Goal: Information Seeking & Learning: Learn about a topic

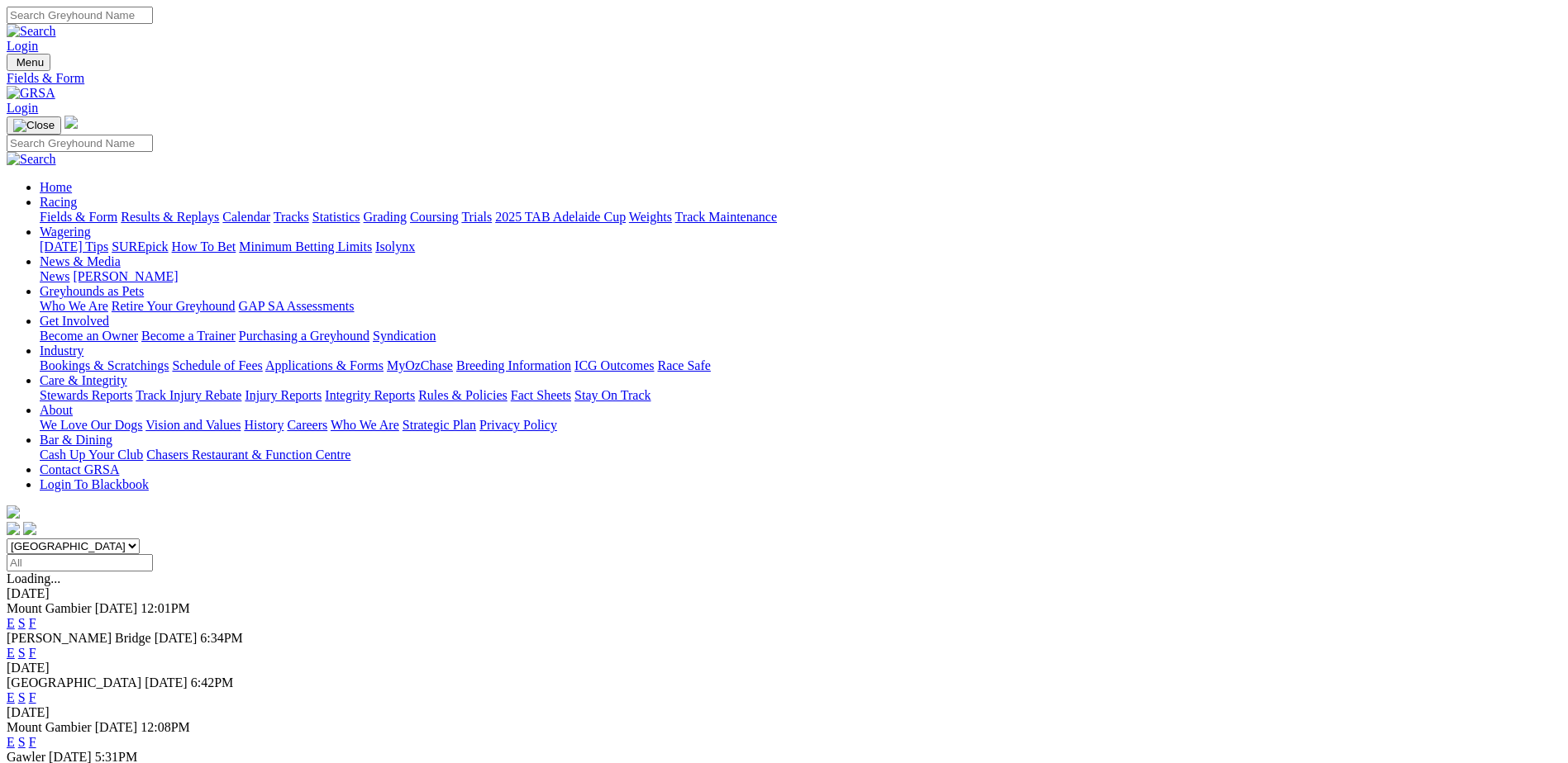
click at [219, 210] on link "Results & Replays" at bounding box center [169, 216] width 98 height 14
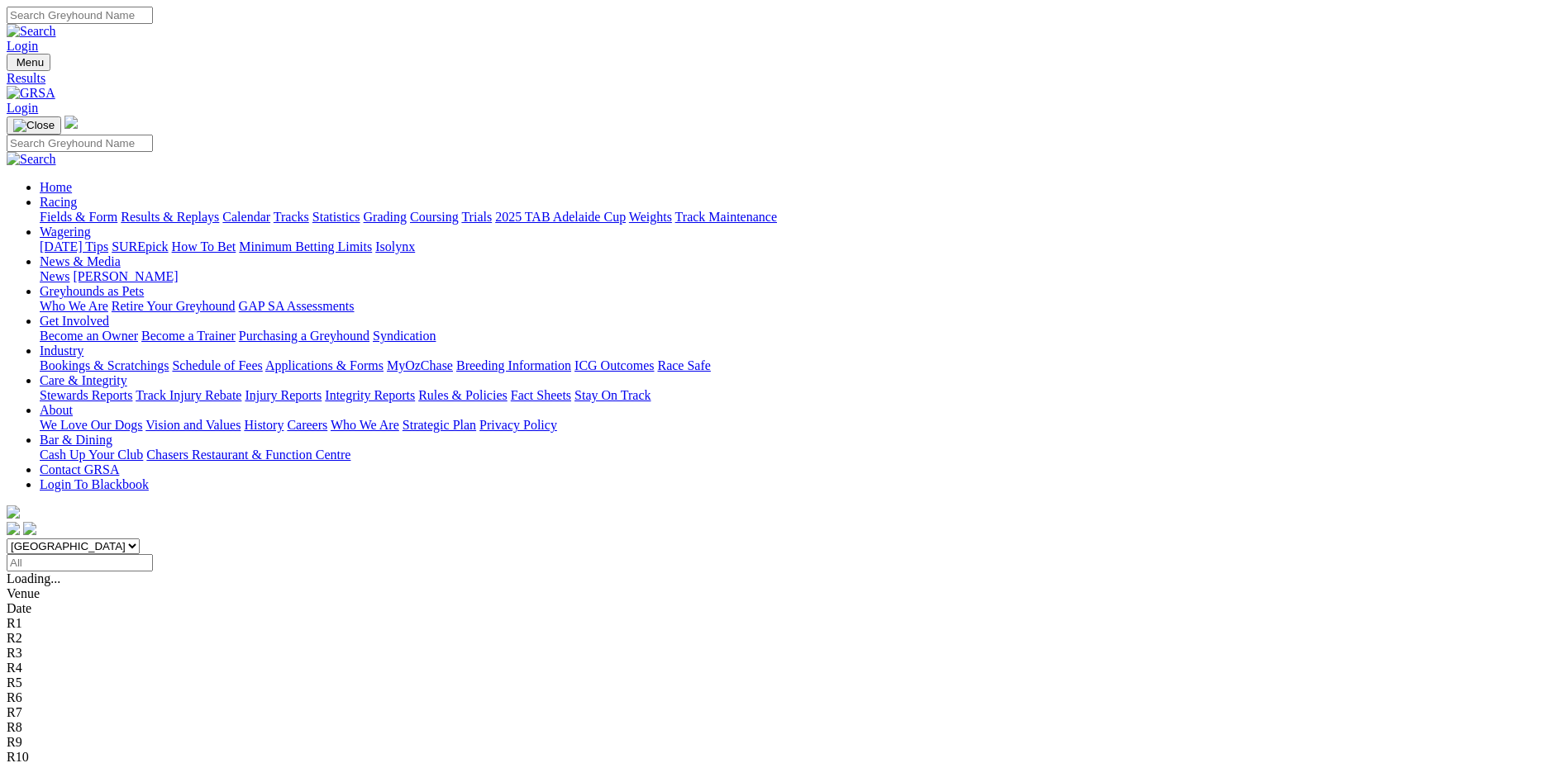
click at [117, 210] on link "Fields & Form" at bounding box center [78, 216] width 77 height 14
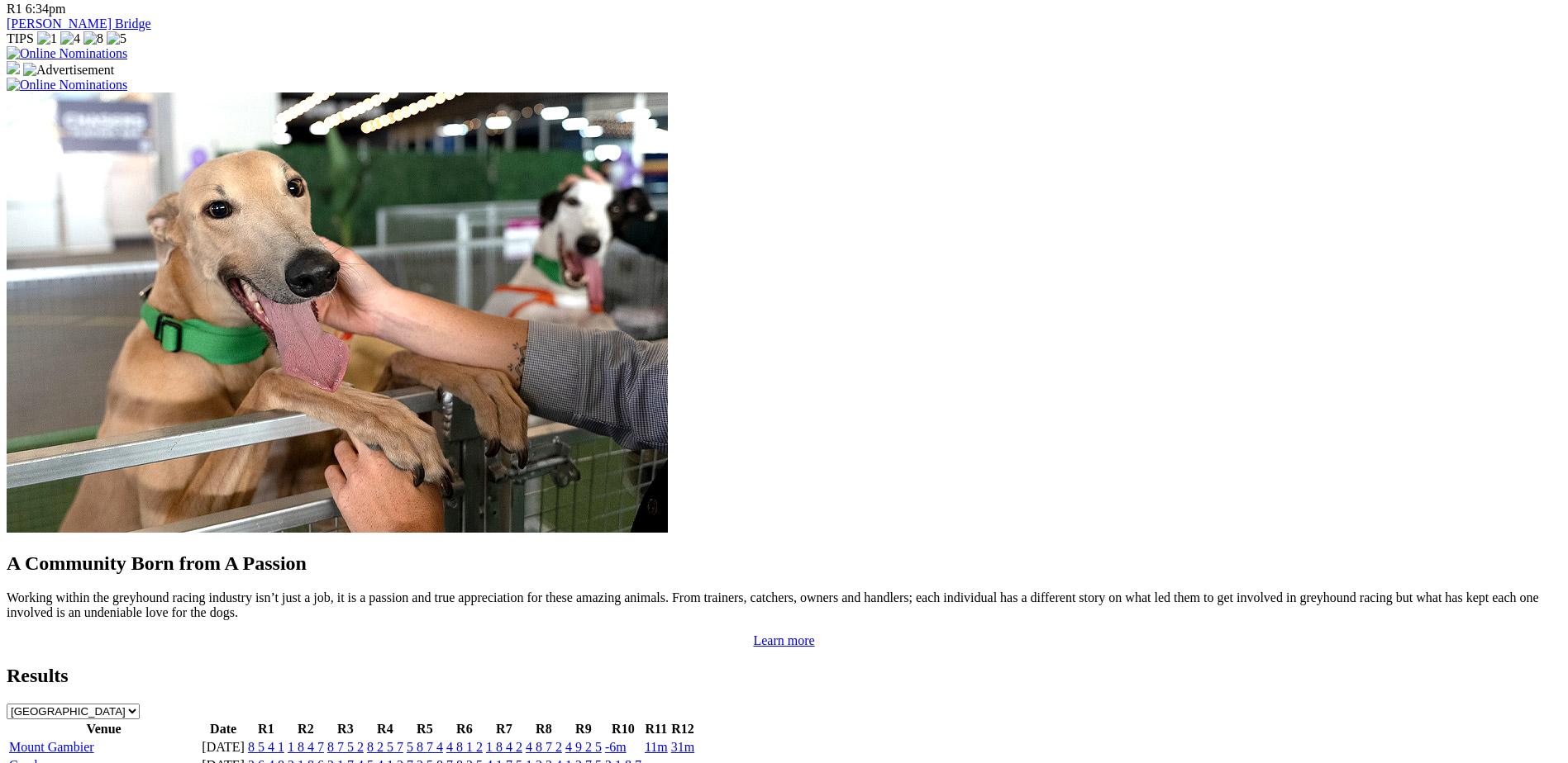
scroll to position [1239, 0]
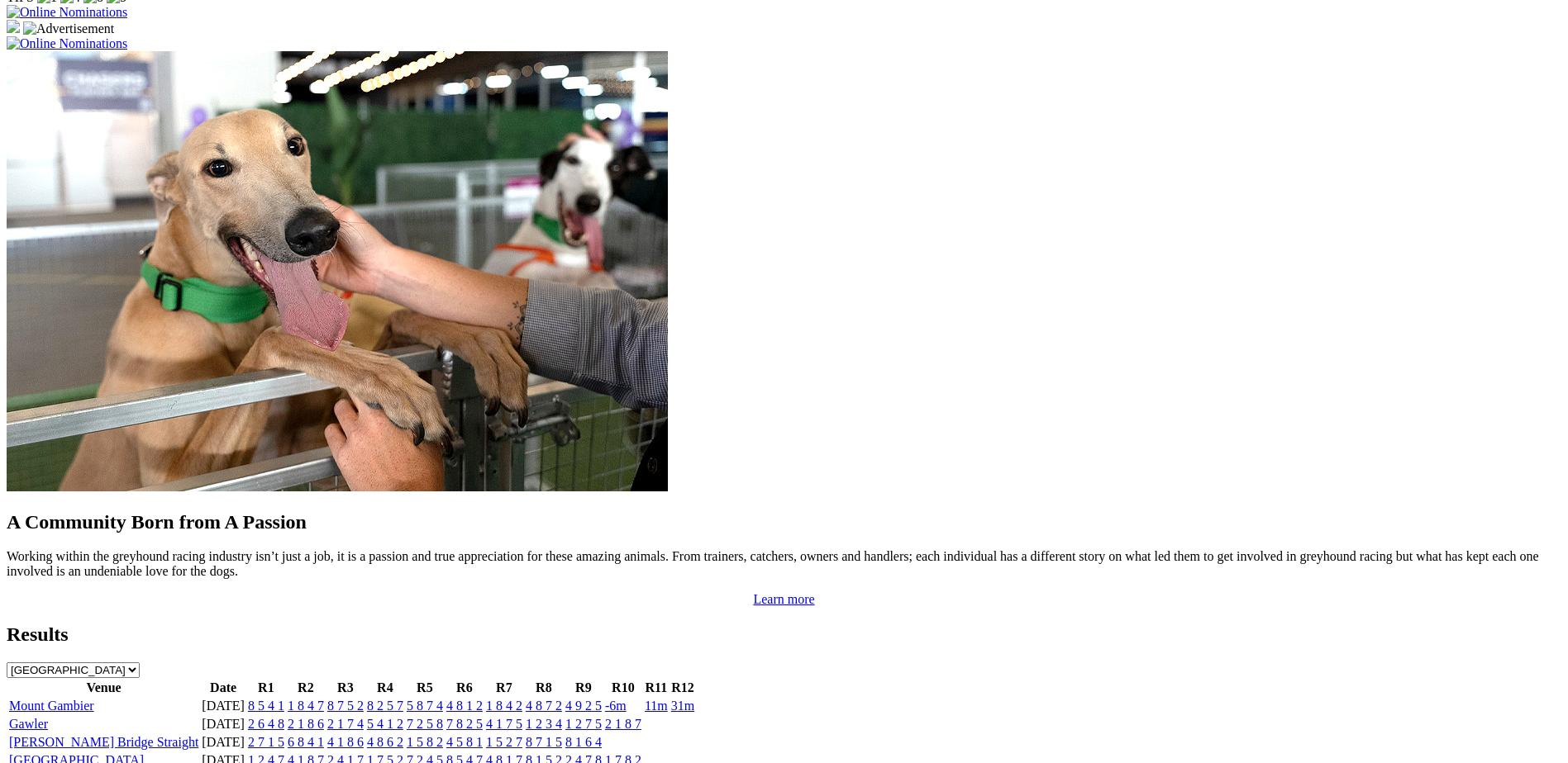
click at [94, 699] on link "Mount Gambier" at bounding box center [51, 705] width 85 height 14
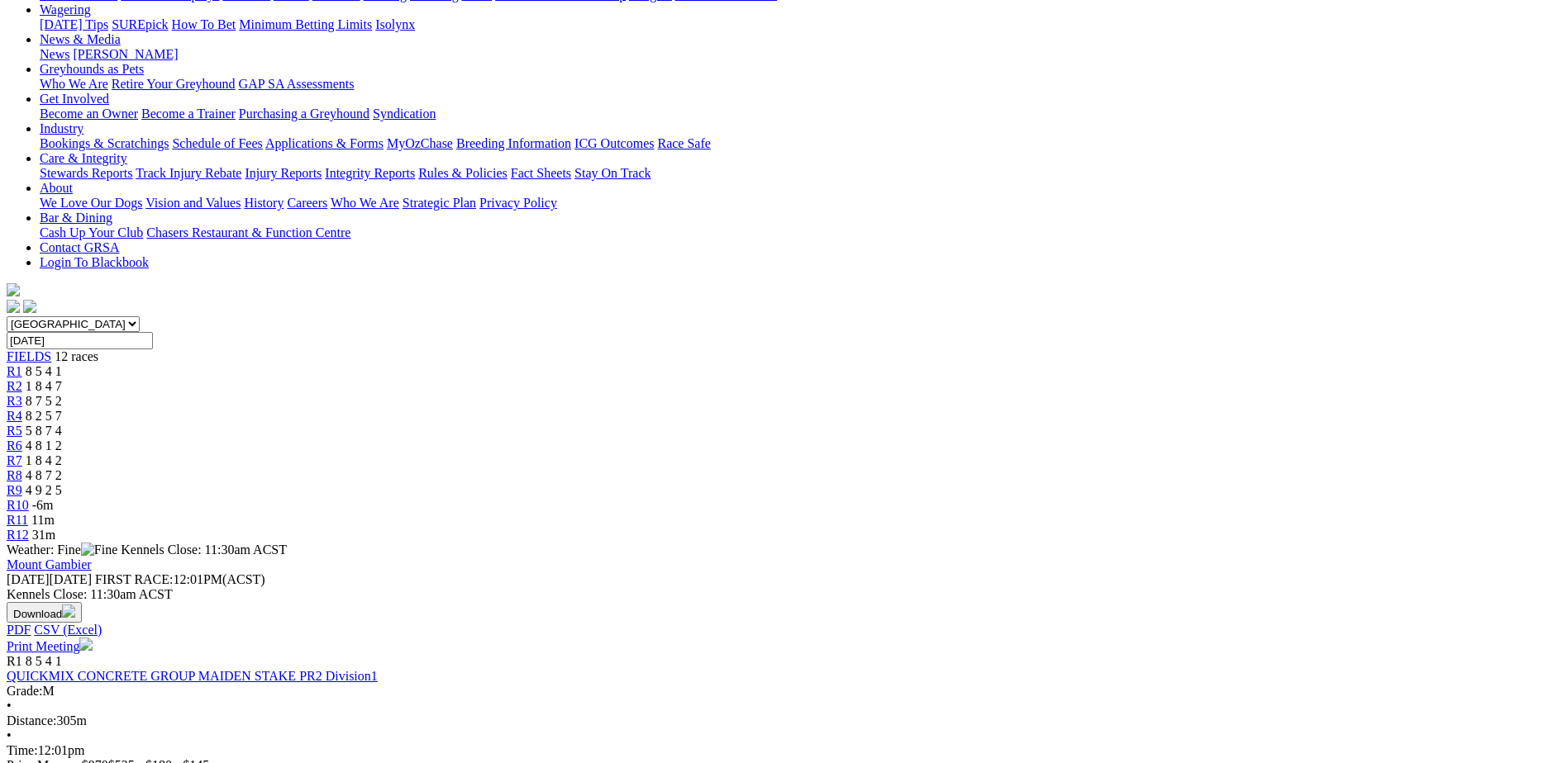
scroll to position [227, 0]
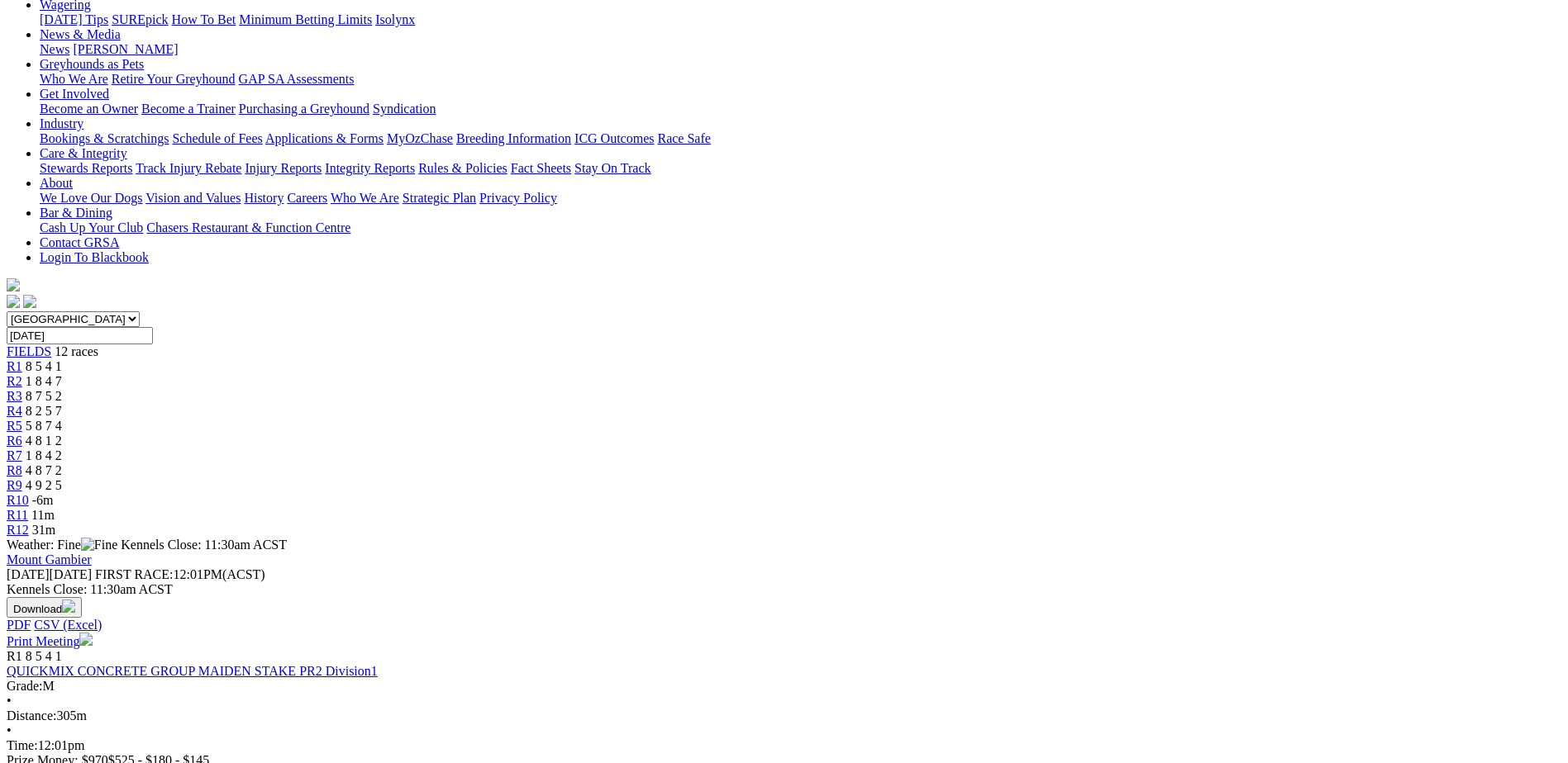
click at [62, 360] on span "8 5 4 1" at bounding box center [43, 366] width 36 height 14
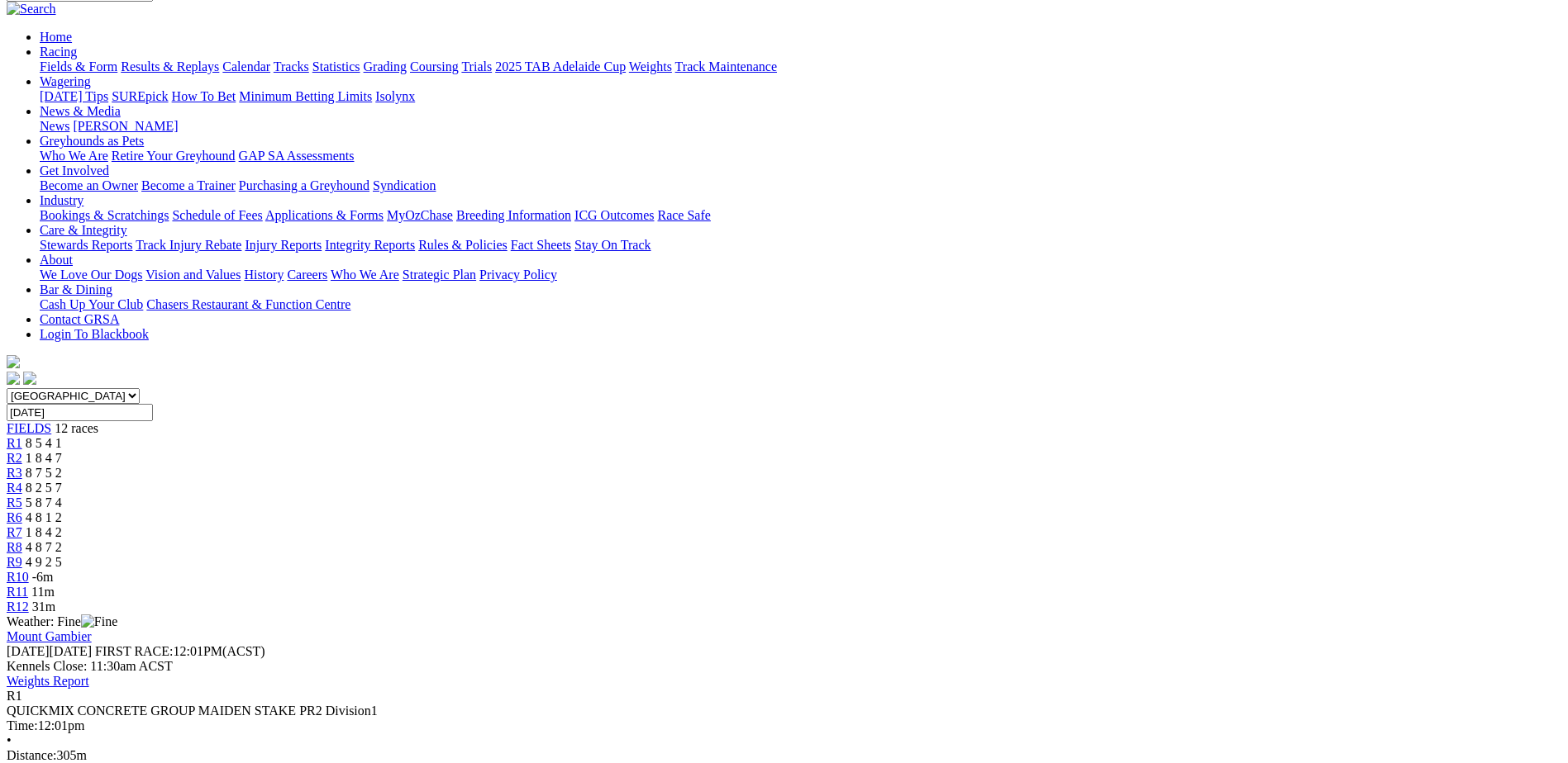
scroll to position [248, 0]
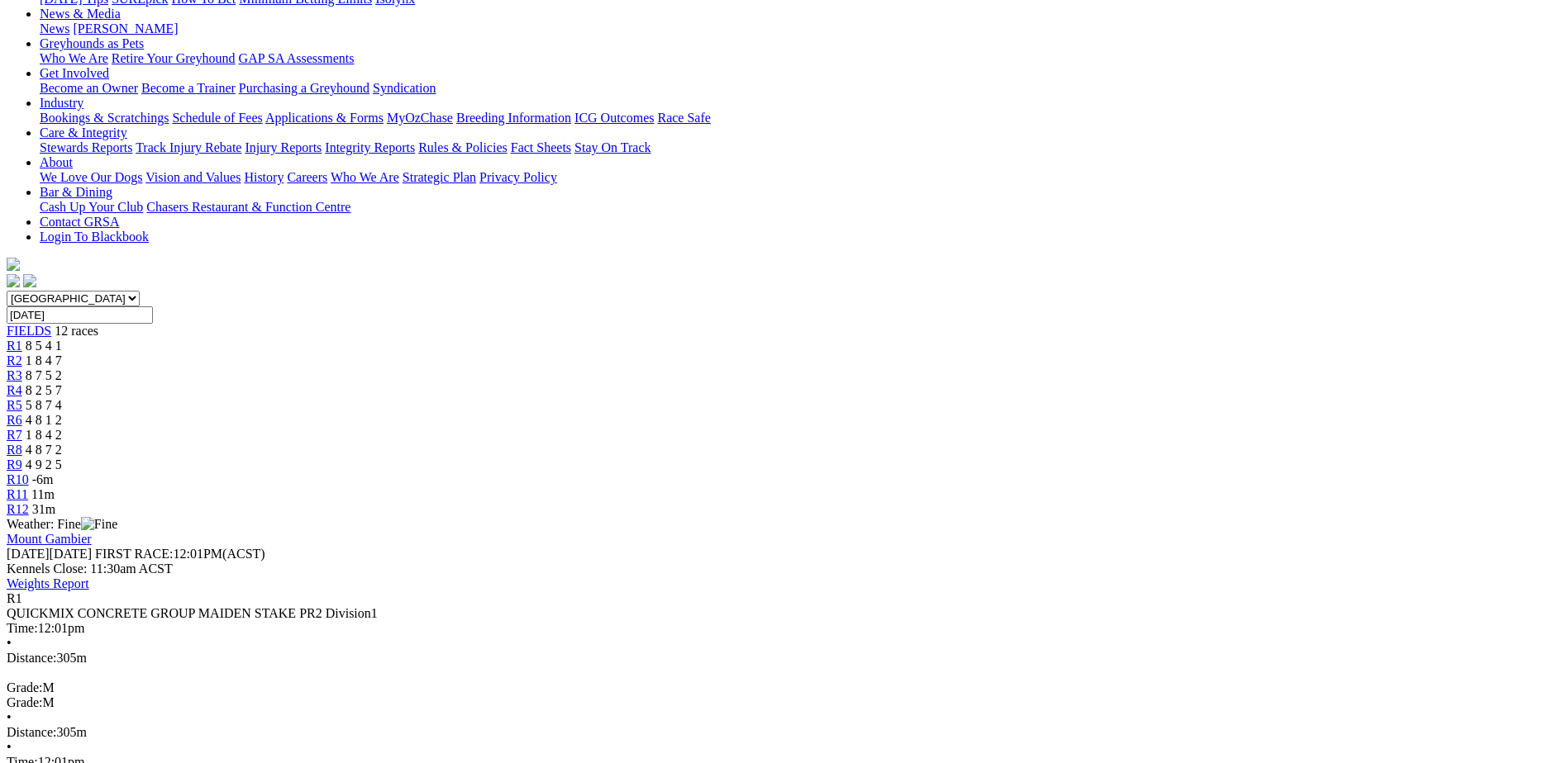
click at [62, 353] on span "1 8 4 7" at bounding box center [43, 360] width 36 height 14
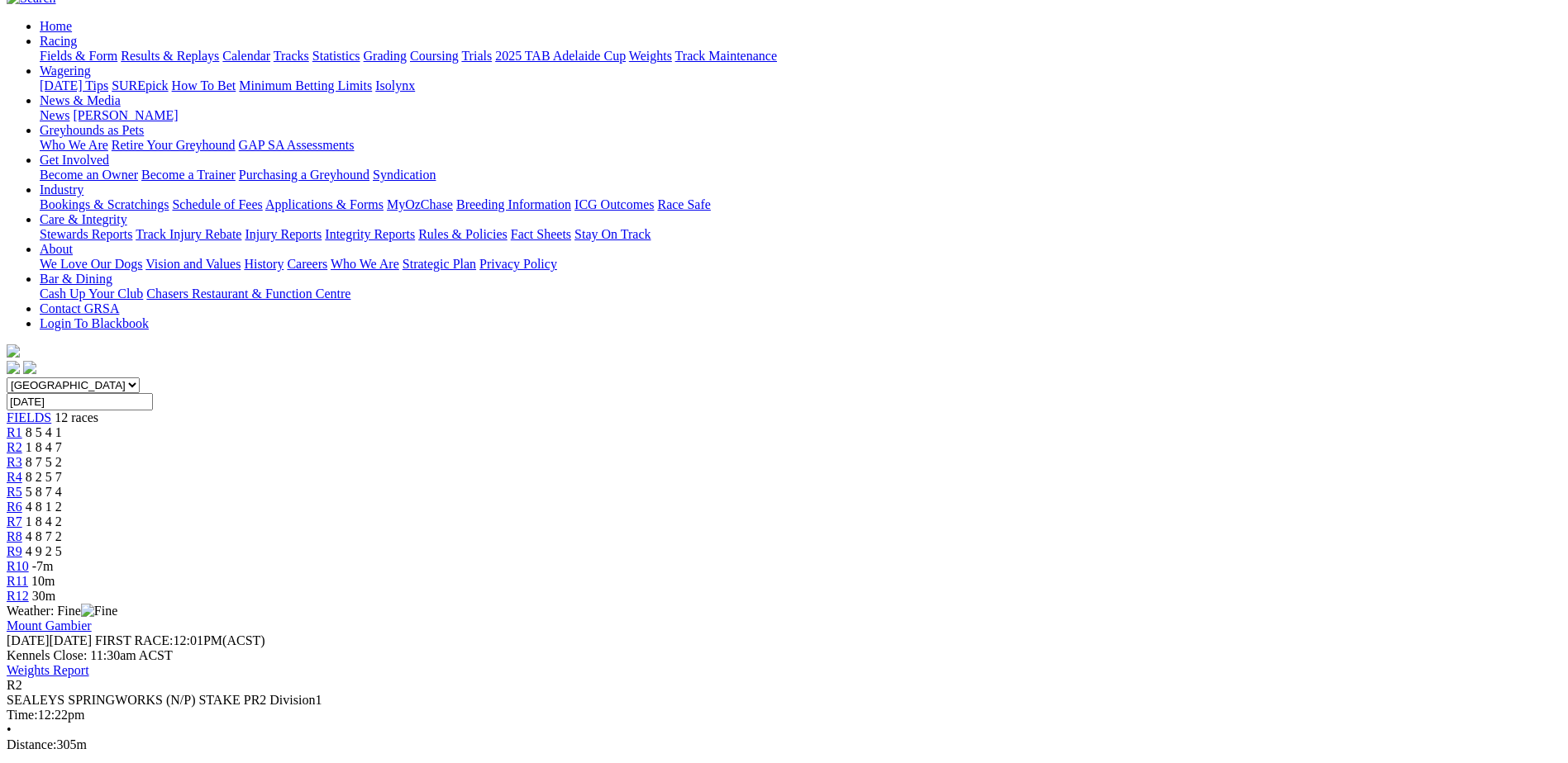
scroll to position [165, 0]
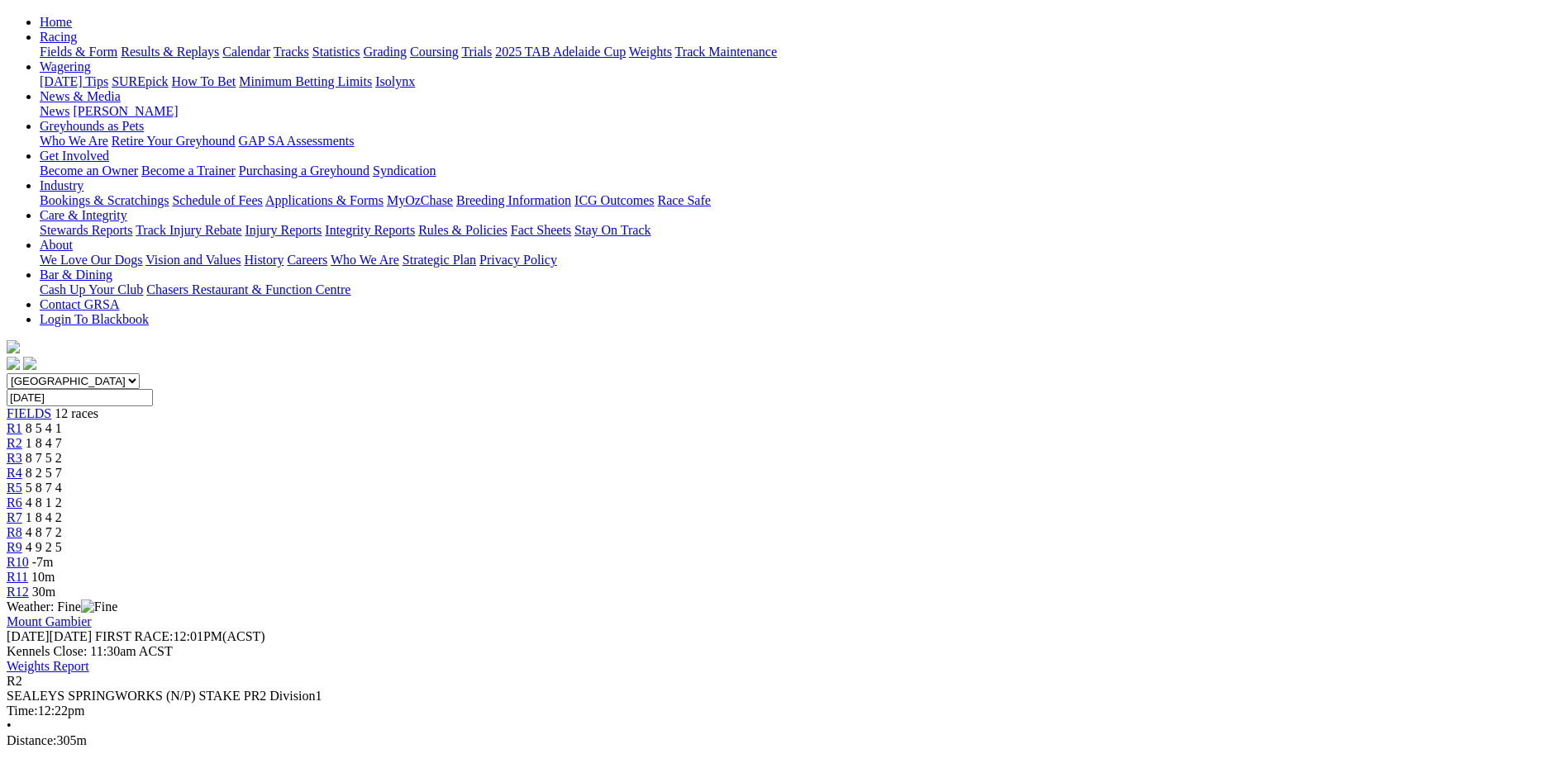
click at [22, 451] on span "R3" at bounding box center [14, 457] width 16 height 14
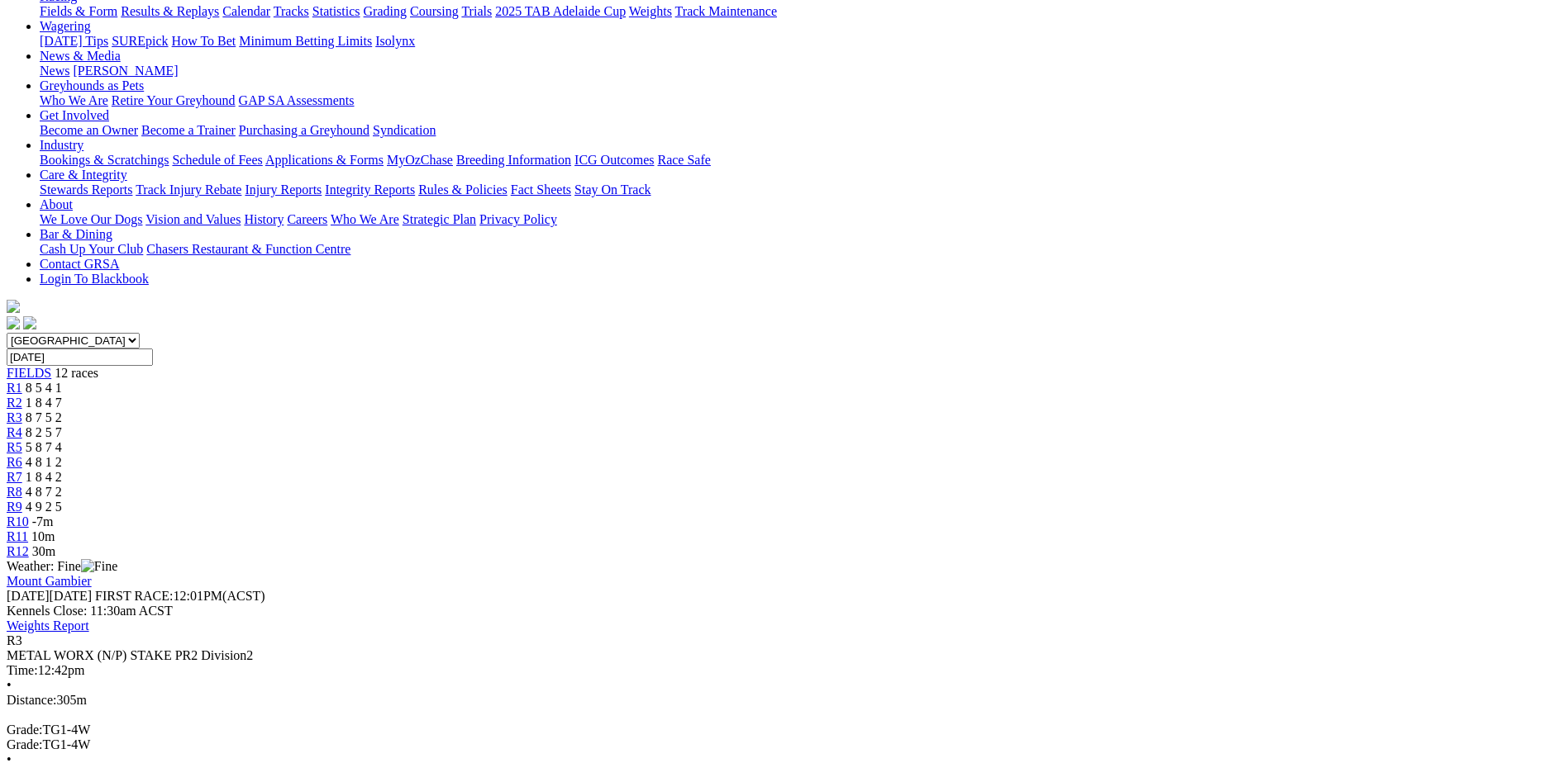
scroll to position [227, 0]
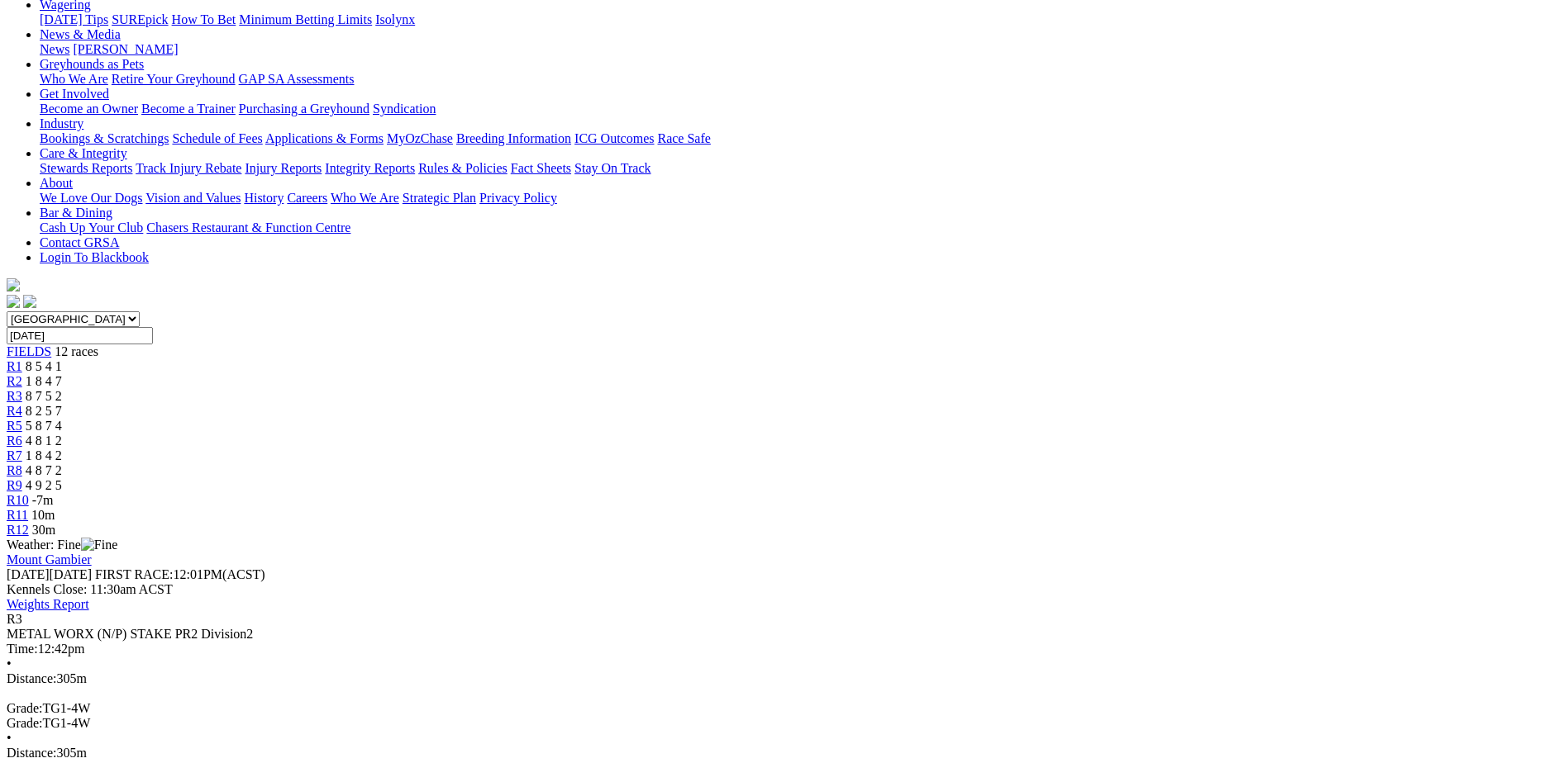
click at [62, 403] on span "8 2 5 7" at bounding box center [43, 410] width 36 height 14
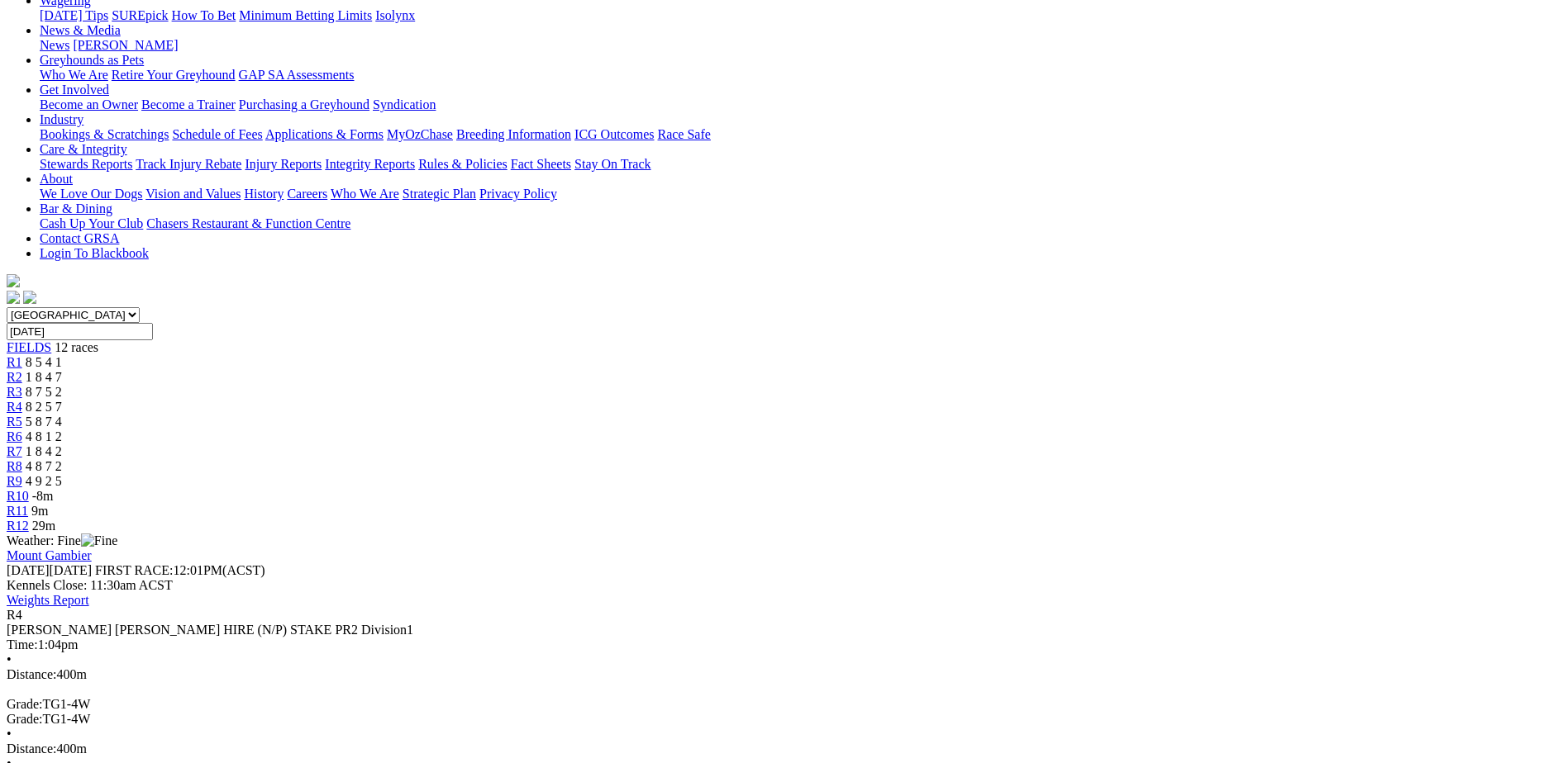
scroll to position [227, 0]
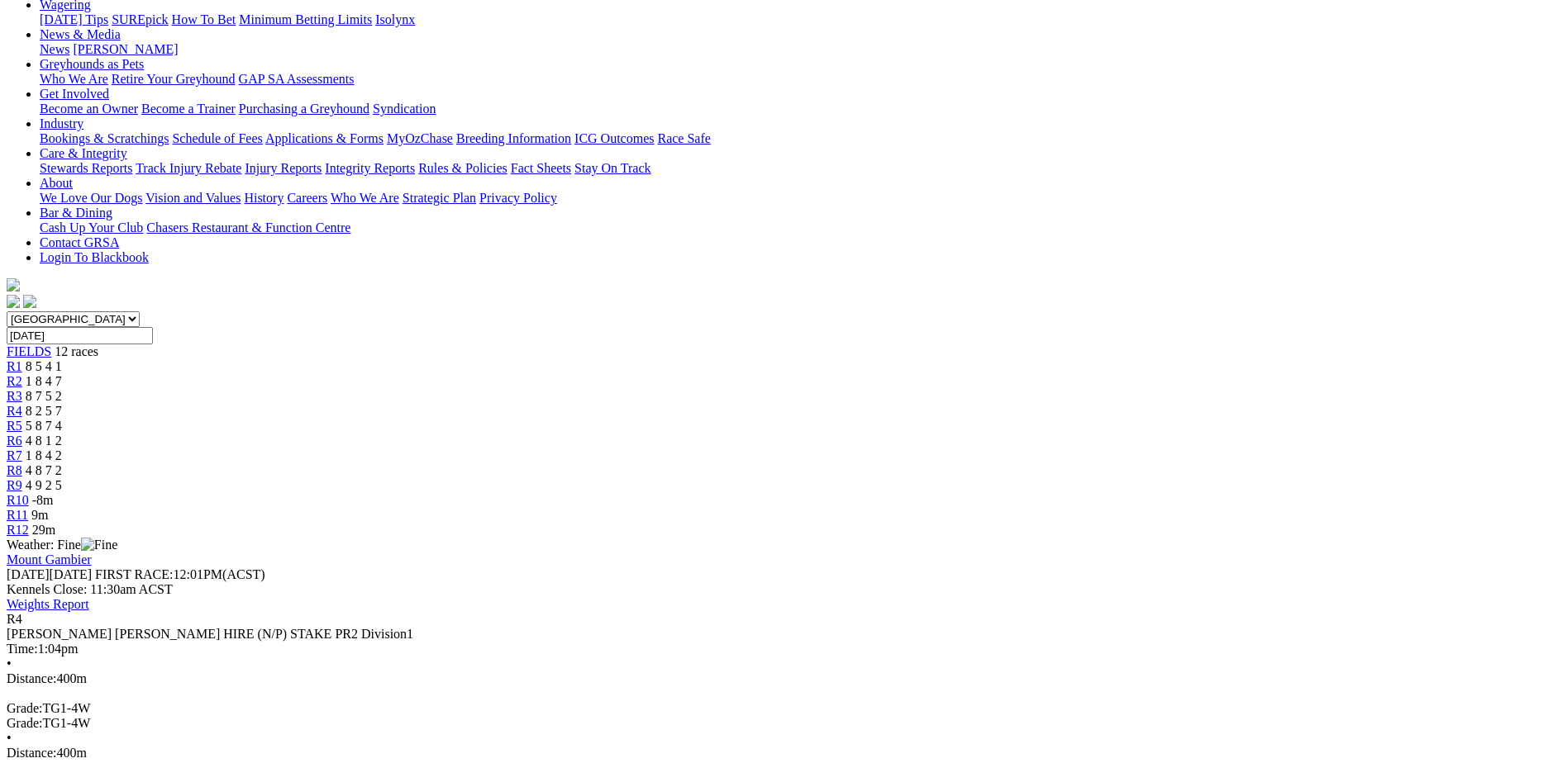
click at [713, 418] on div "R5 5 8 7 4" at bounding box center [784, 426] width 1555 height 15
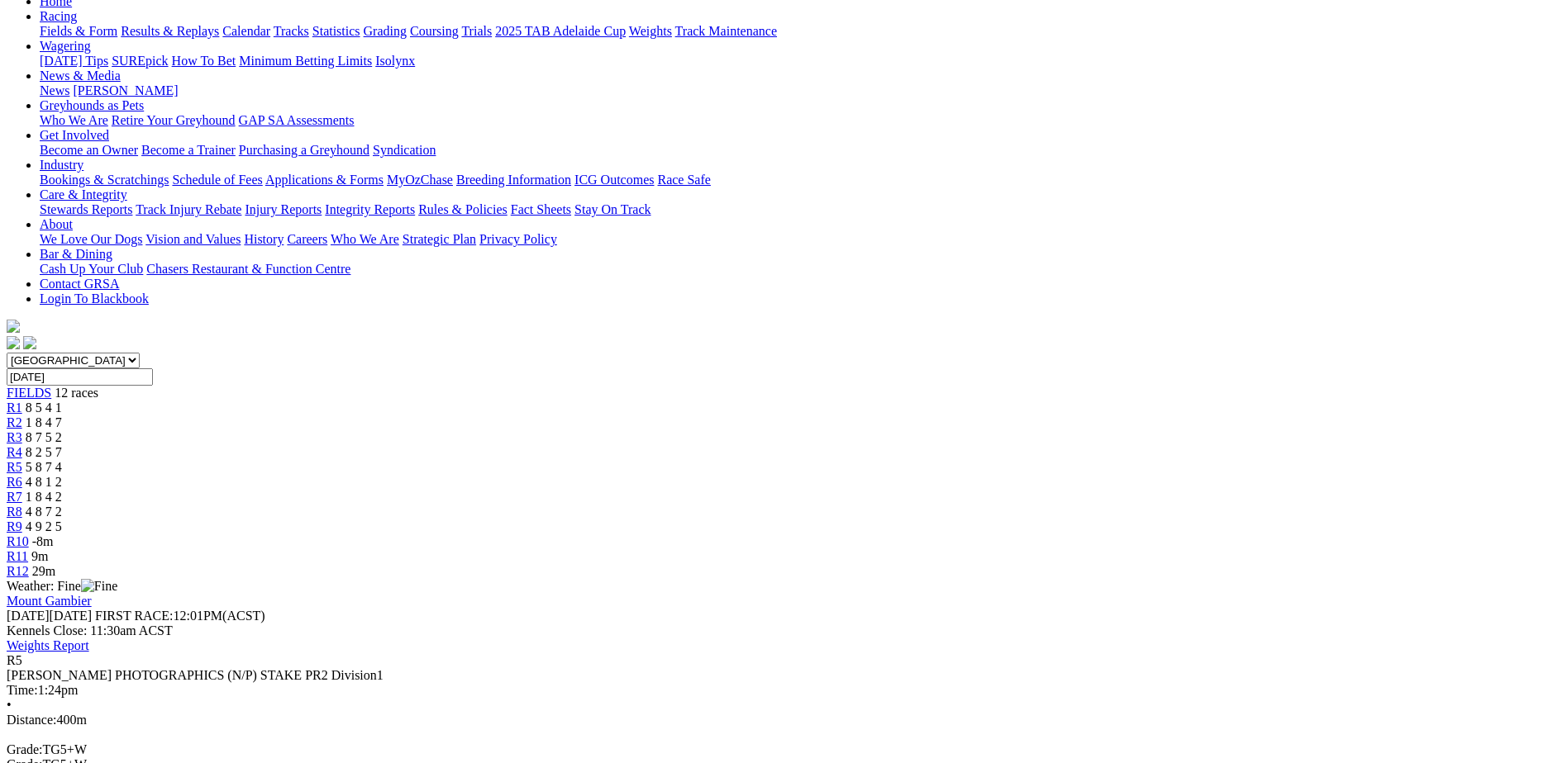
scroll to position [227, 0]
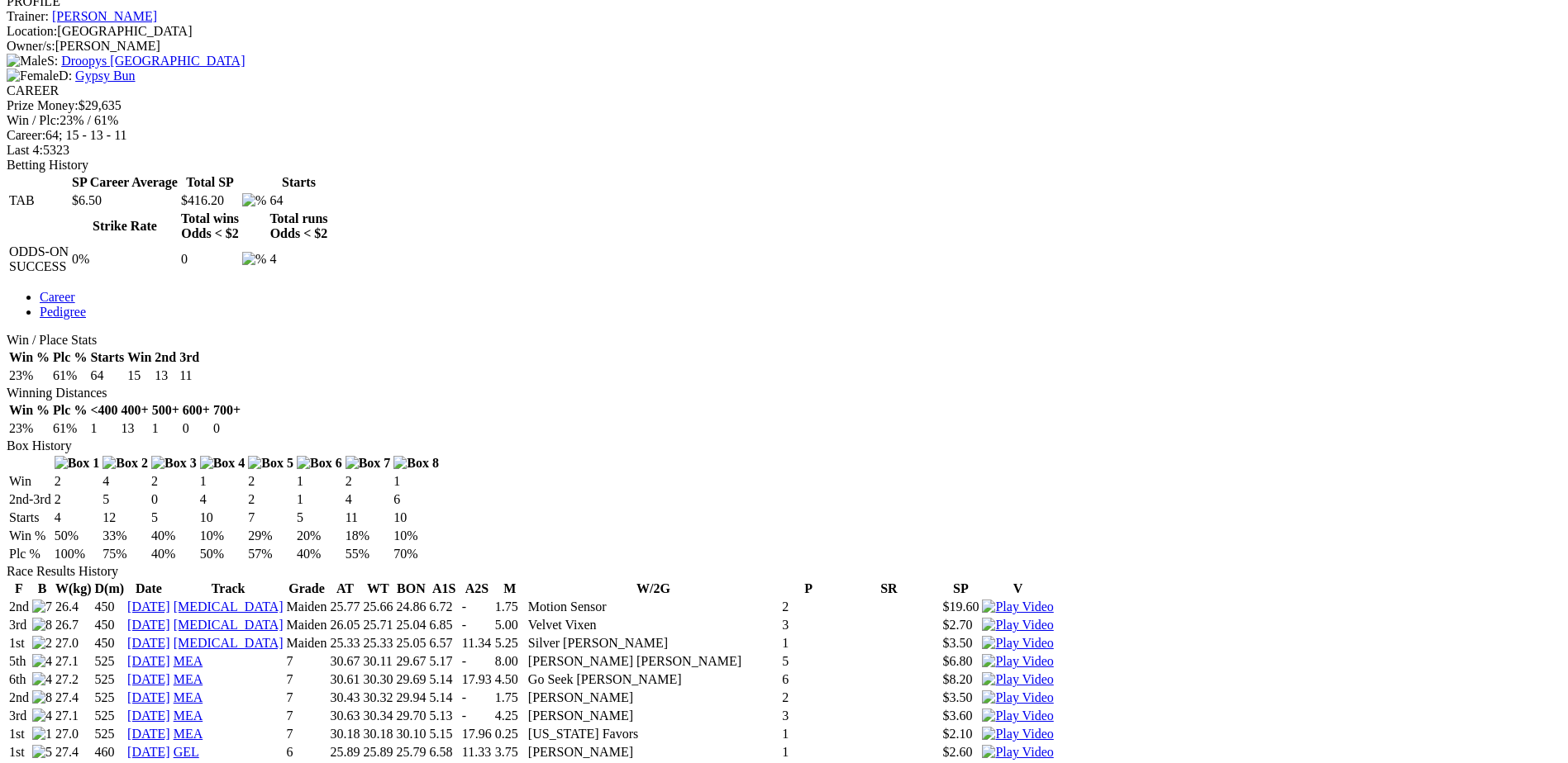
scroll to position [640, 0]
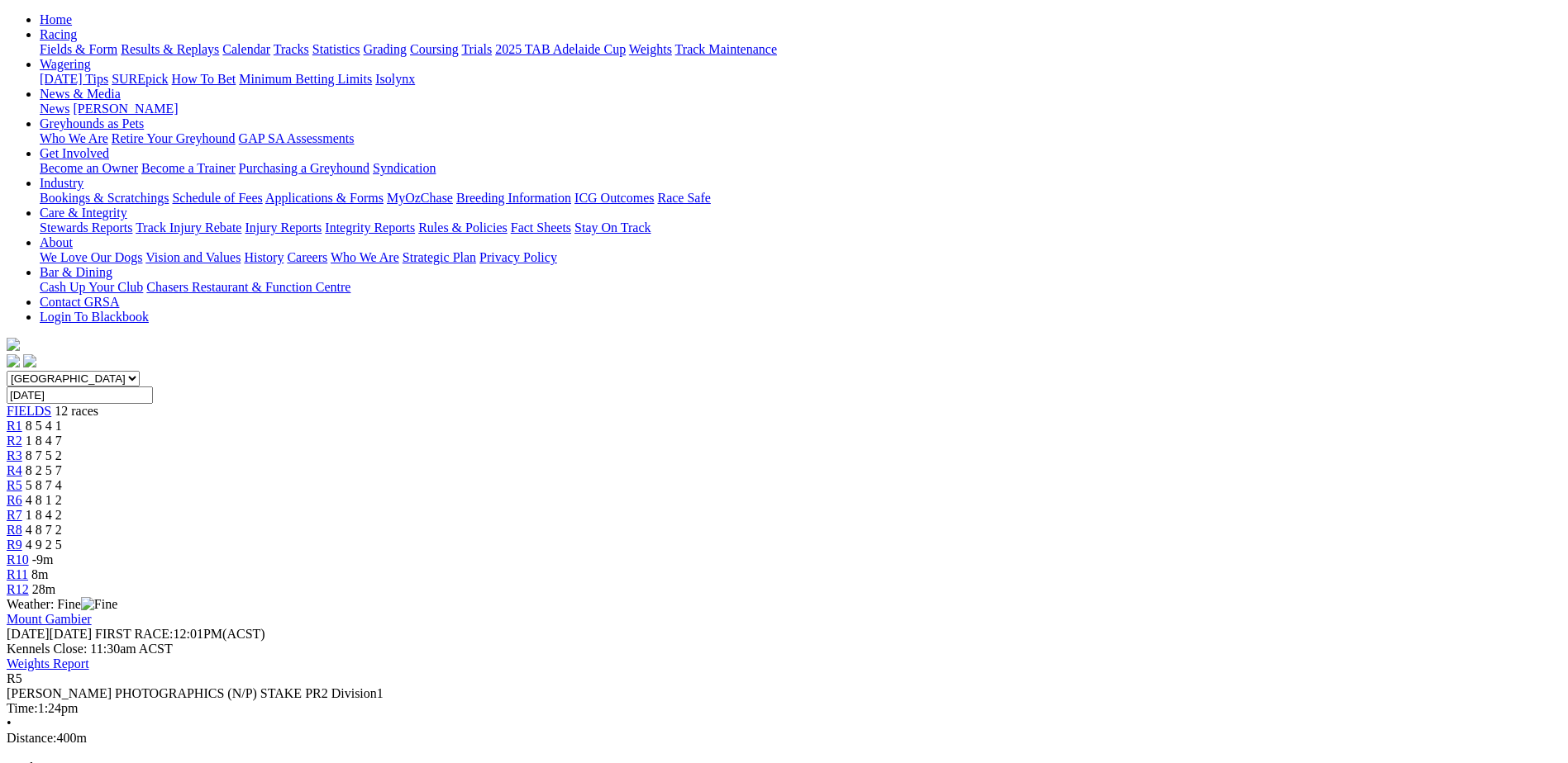
scroll to position [207, 0]
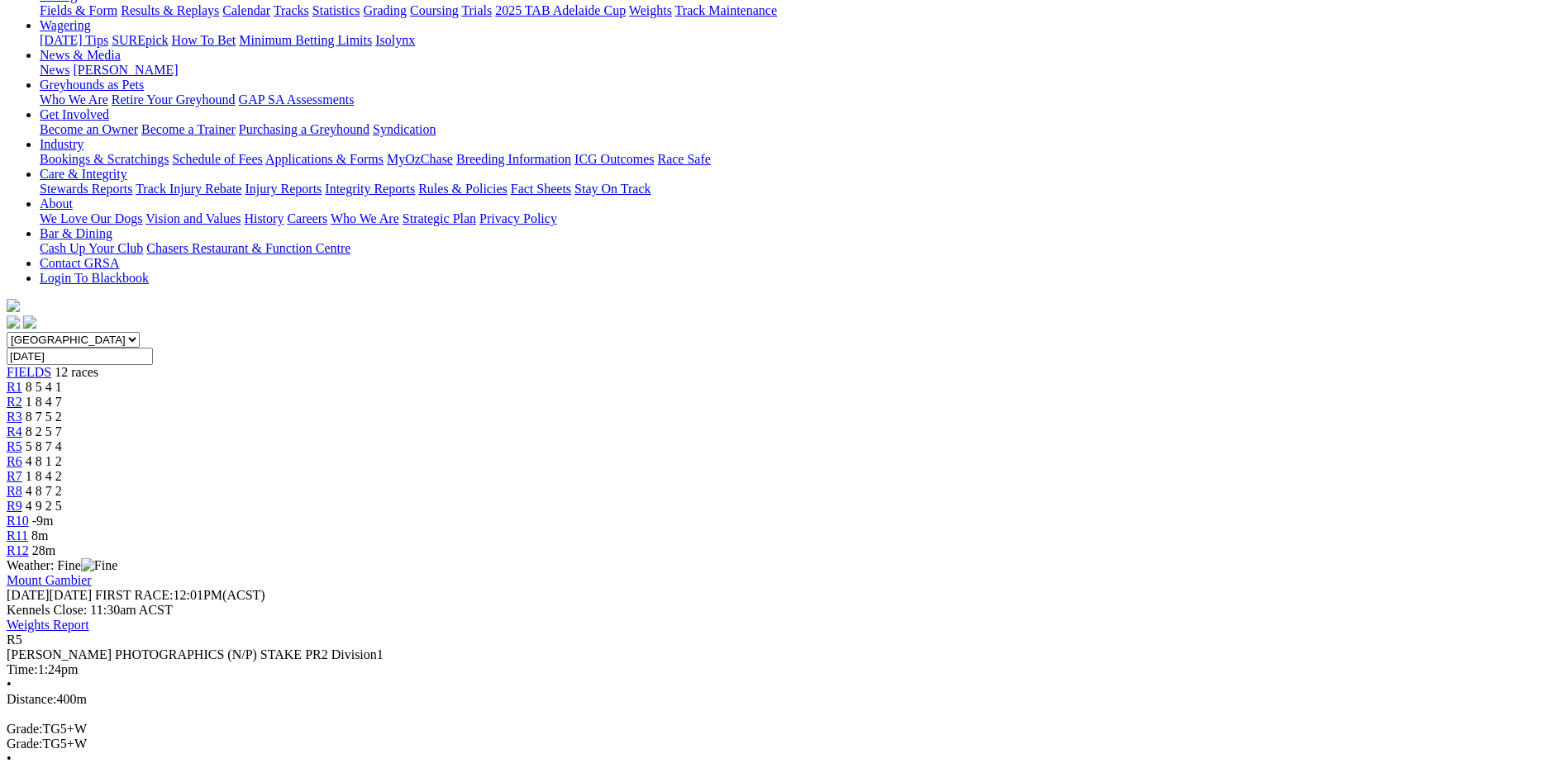
click at [808, 455] on div "R6 4 8 1 2" at bounding box center [784, 462] width 1555 height 15
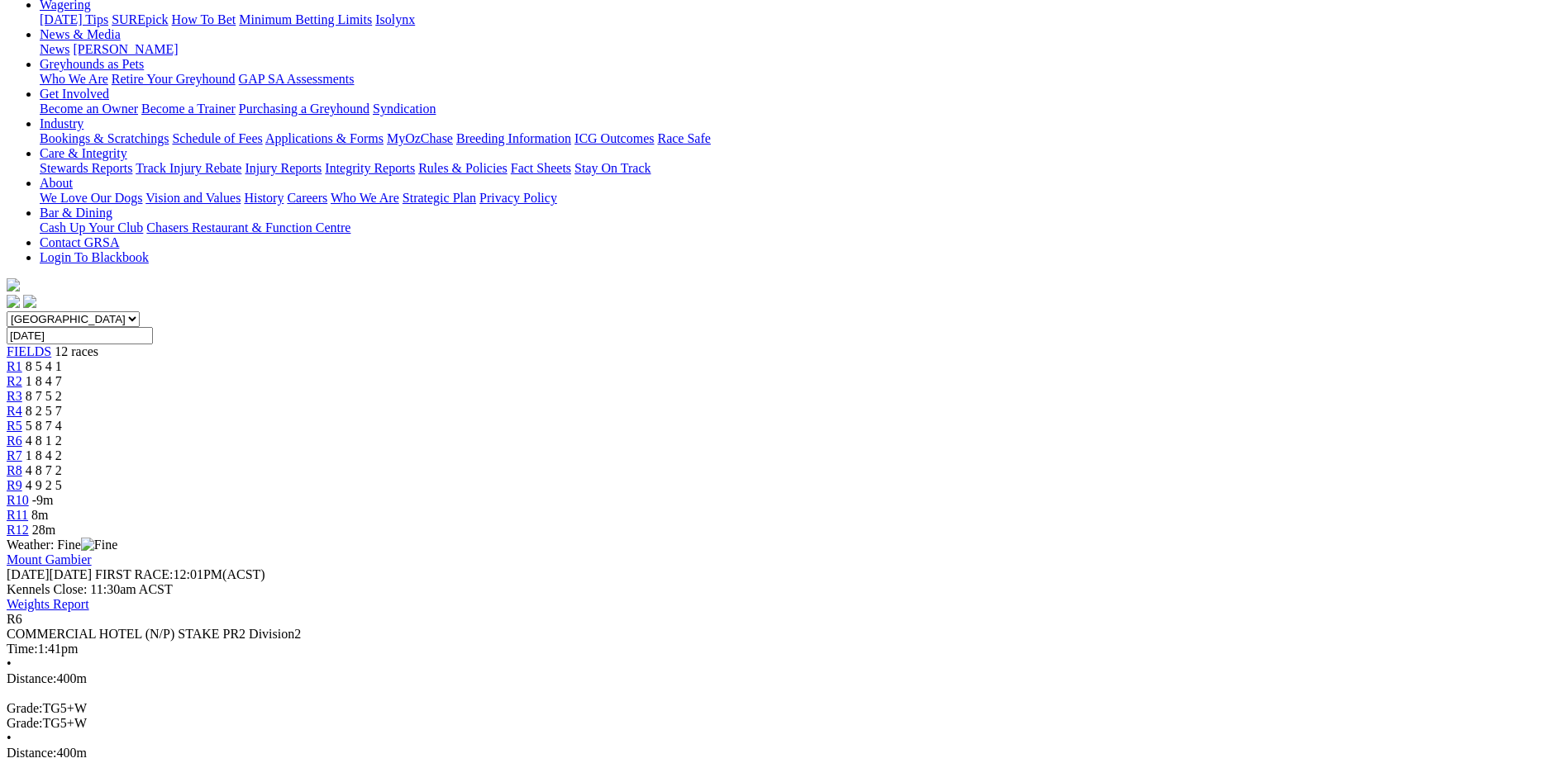
scroll to position [248, 0]
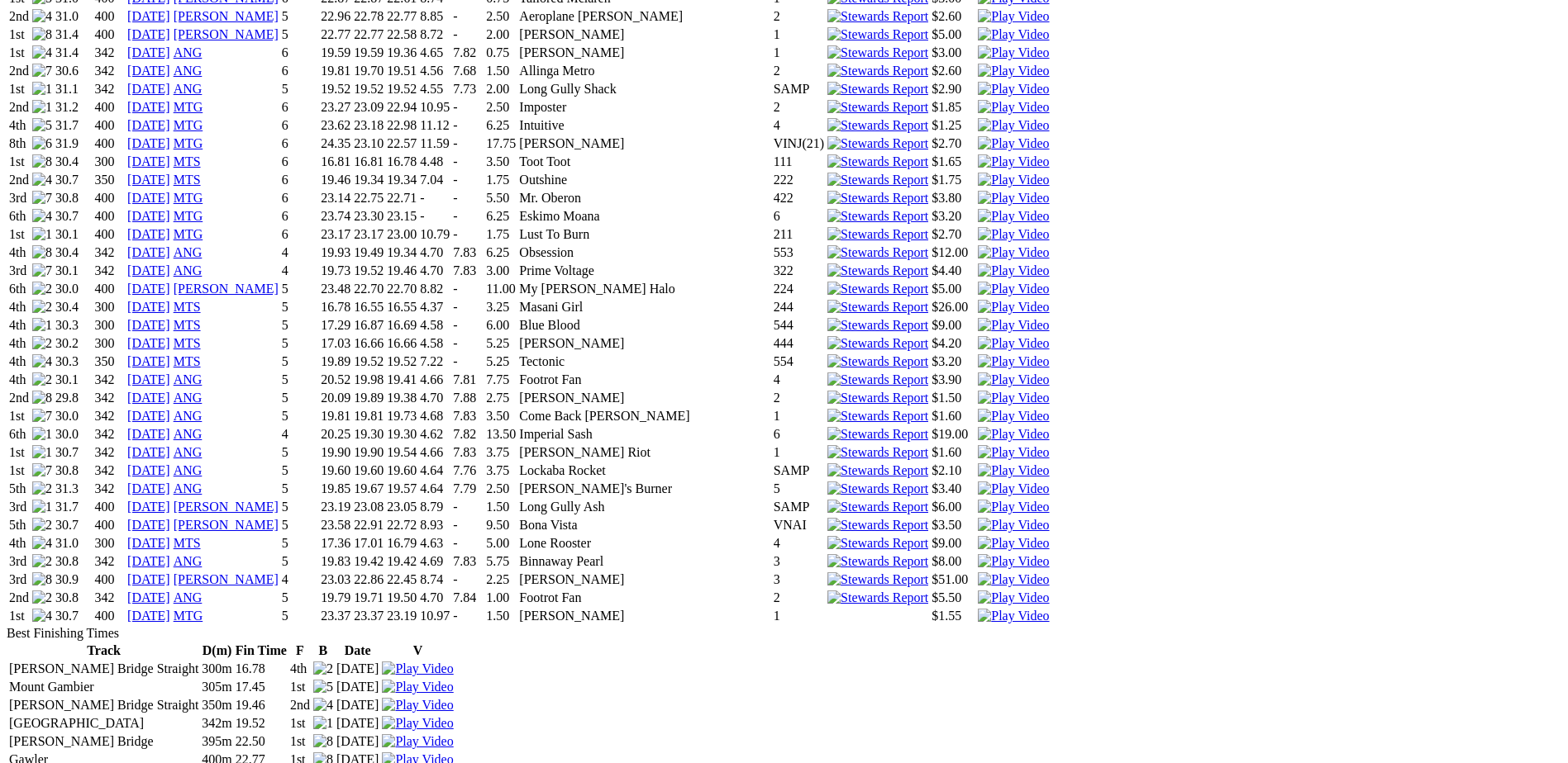
scroll to position [1713, 0]
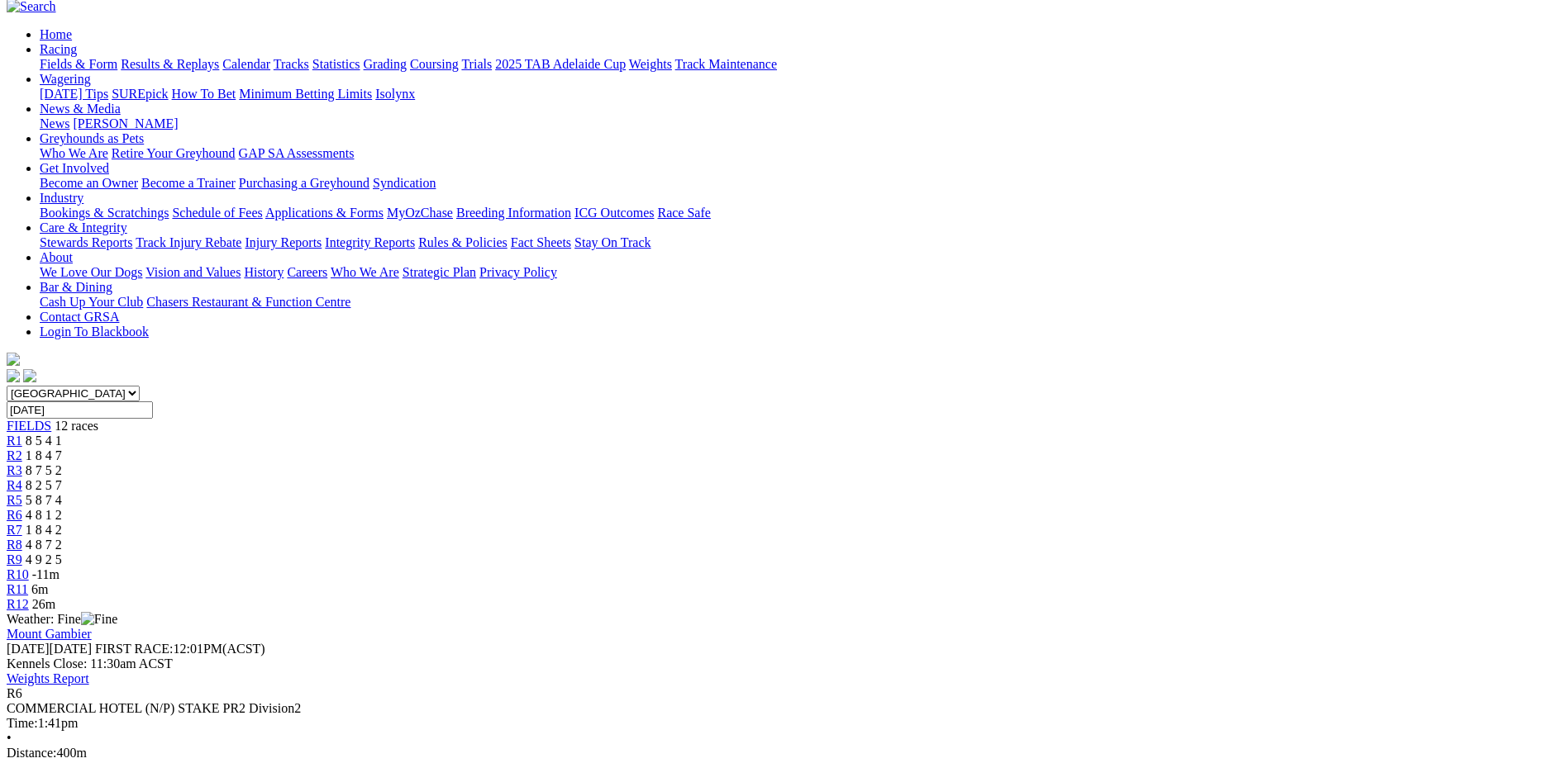
scroll to position [165, 0]
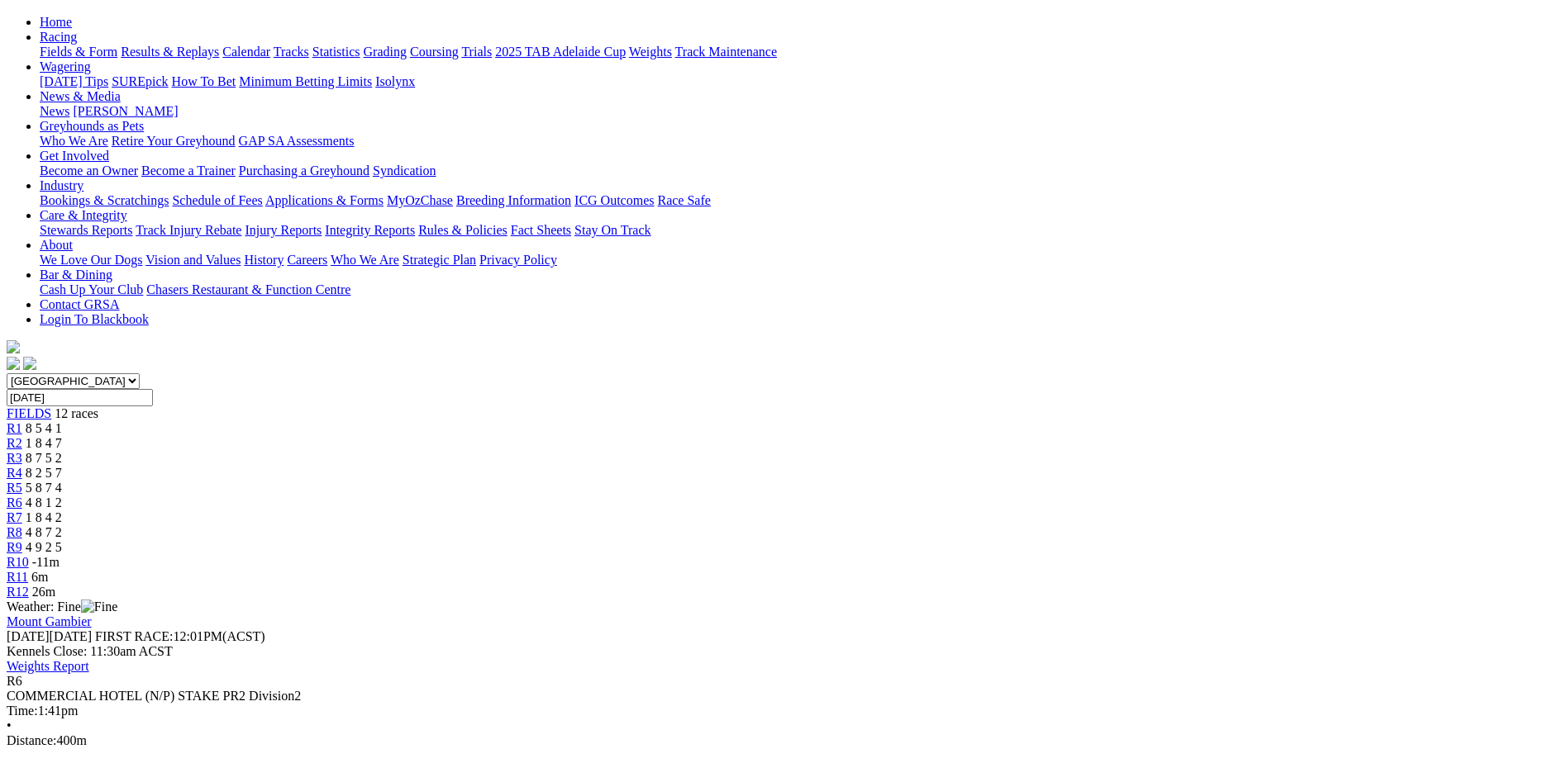
click at [22, 511] on span "R7" at bounding box center [14, 517] width 16 height 14
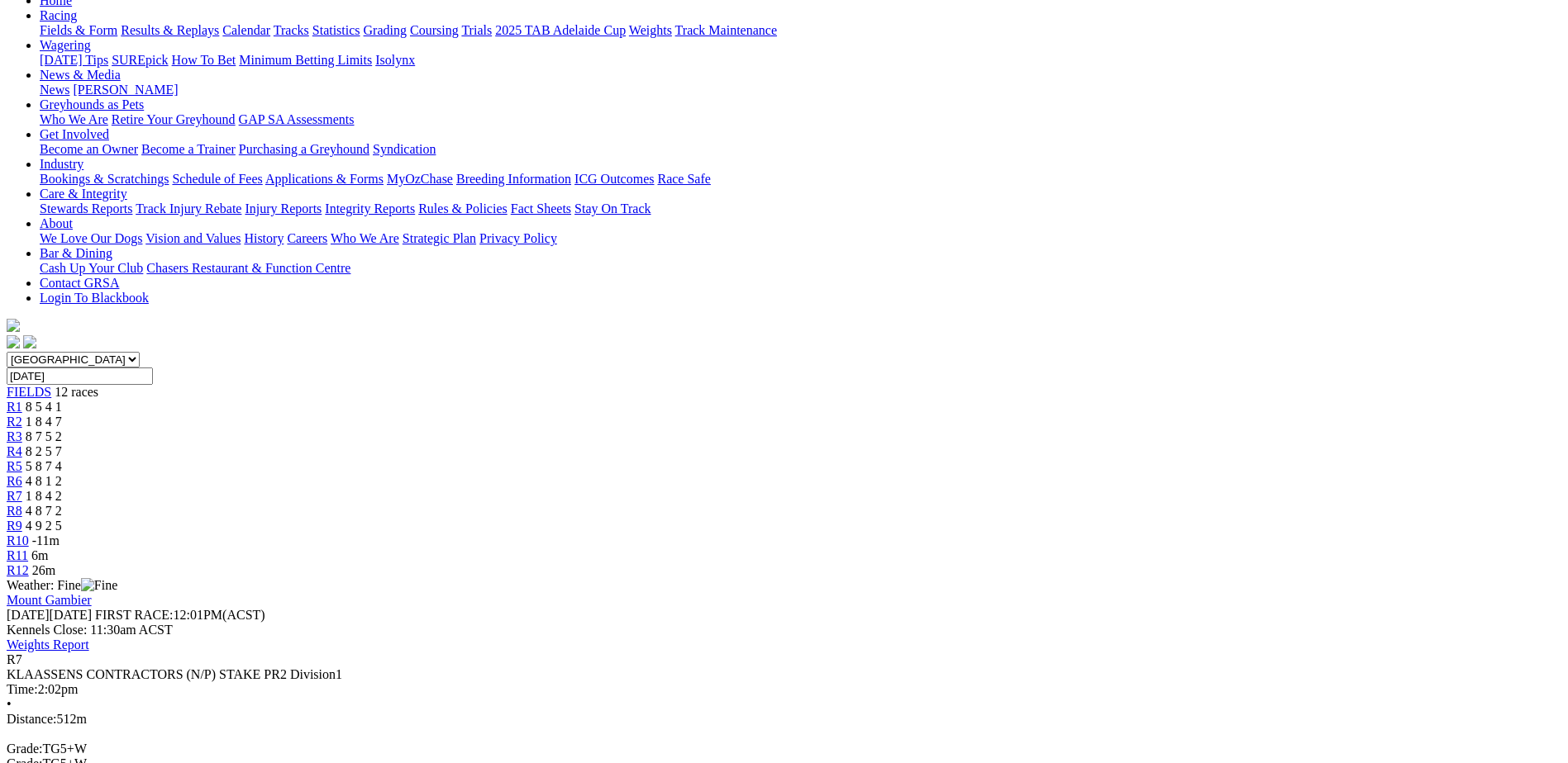
scroll to position [185, 0]
click at [62, 505] on span "4 8 7 2" at bounding box center [43, 511] width 36 height 14
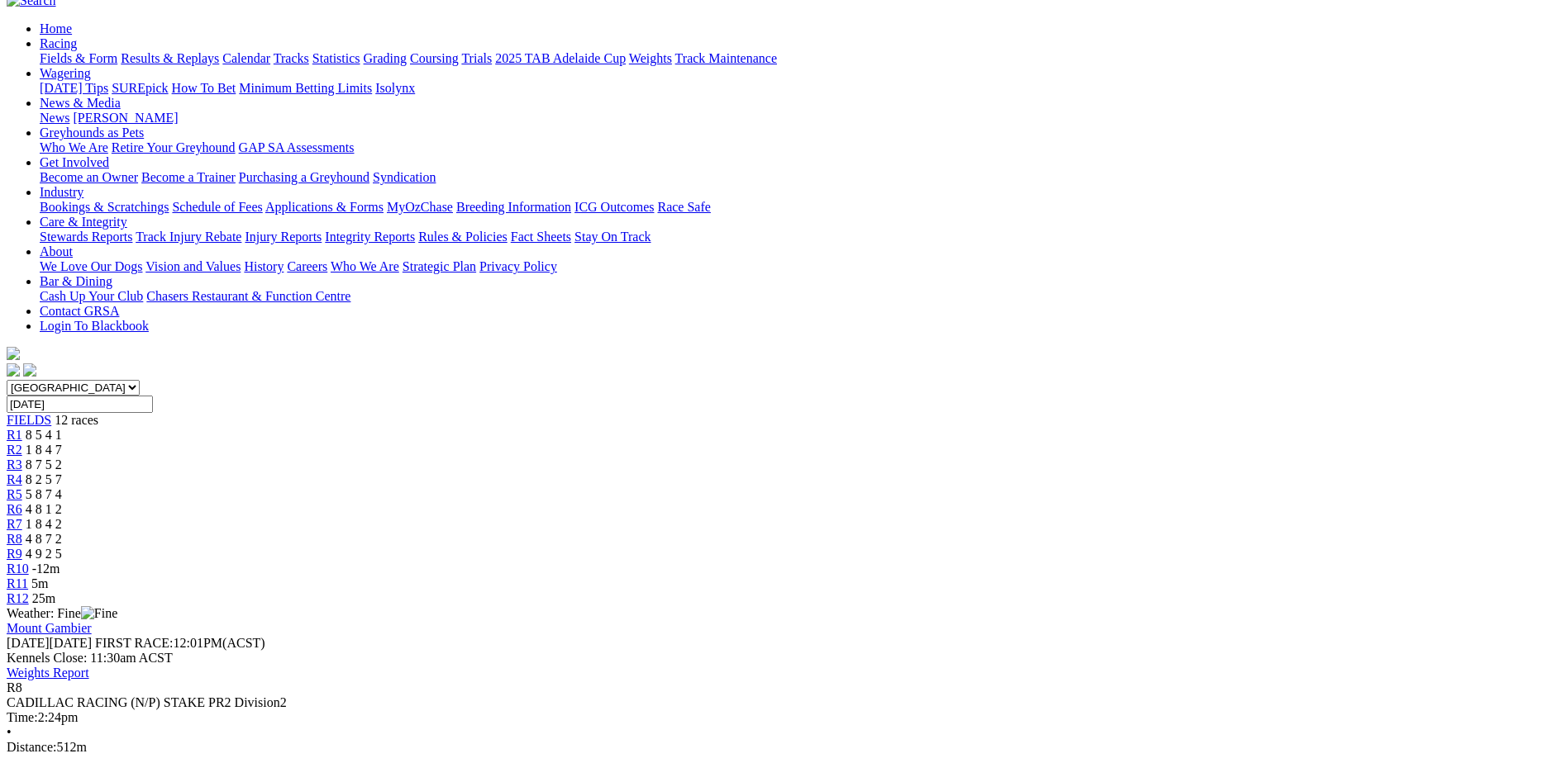
scroll to position [165, 0]
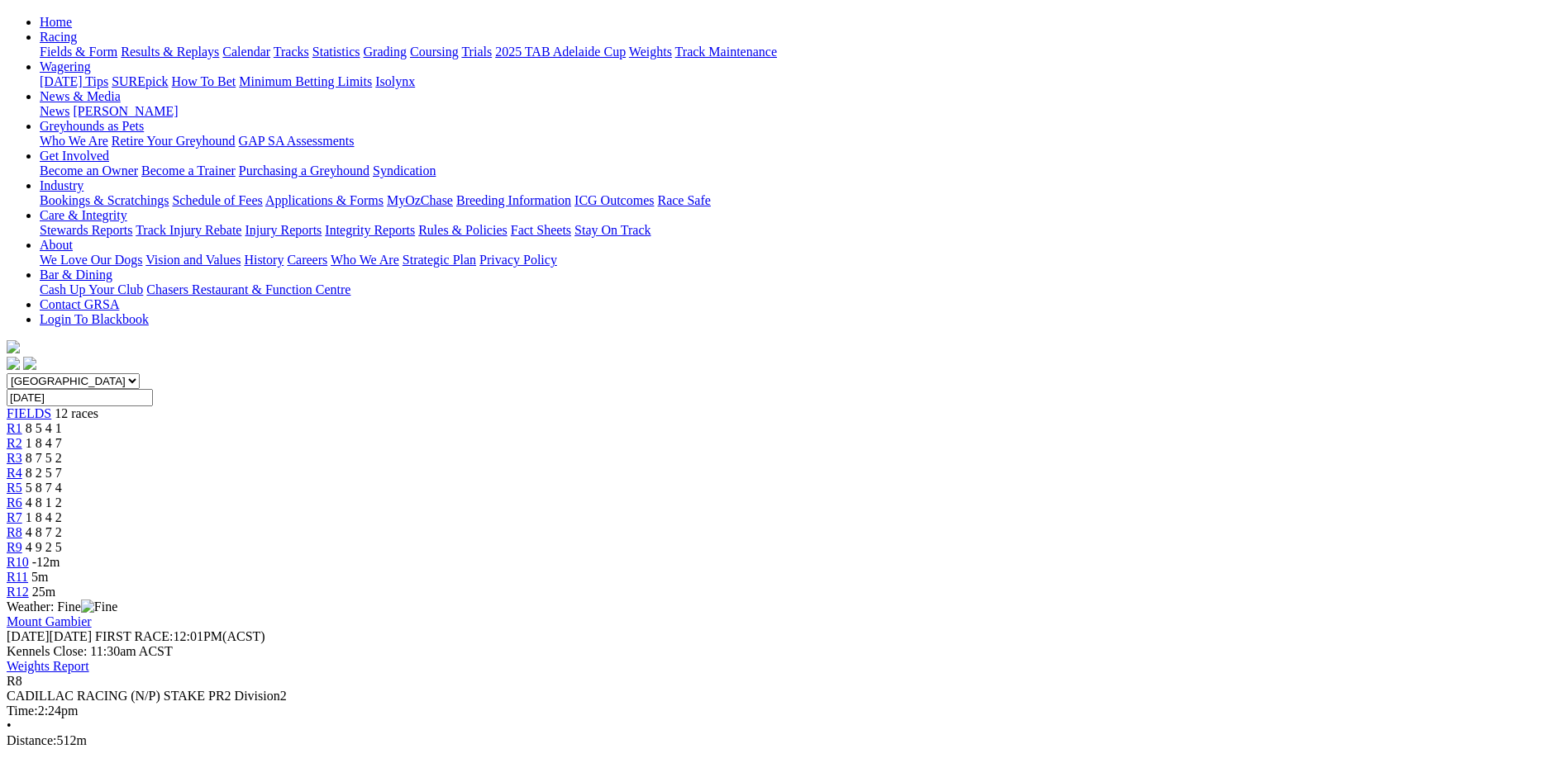
click at [62, 540] on span "4 9 2 5" at bounding box center [43, 547] width 36 height 14
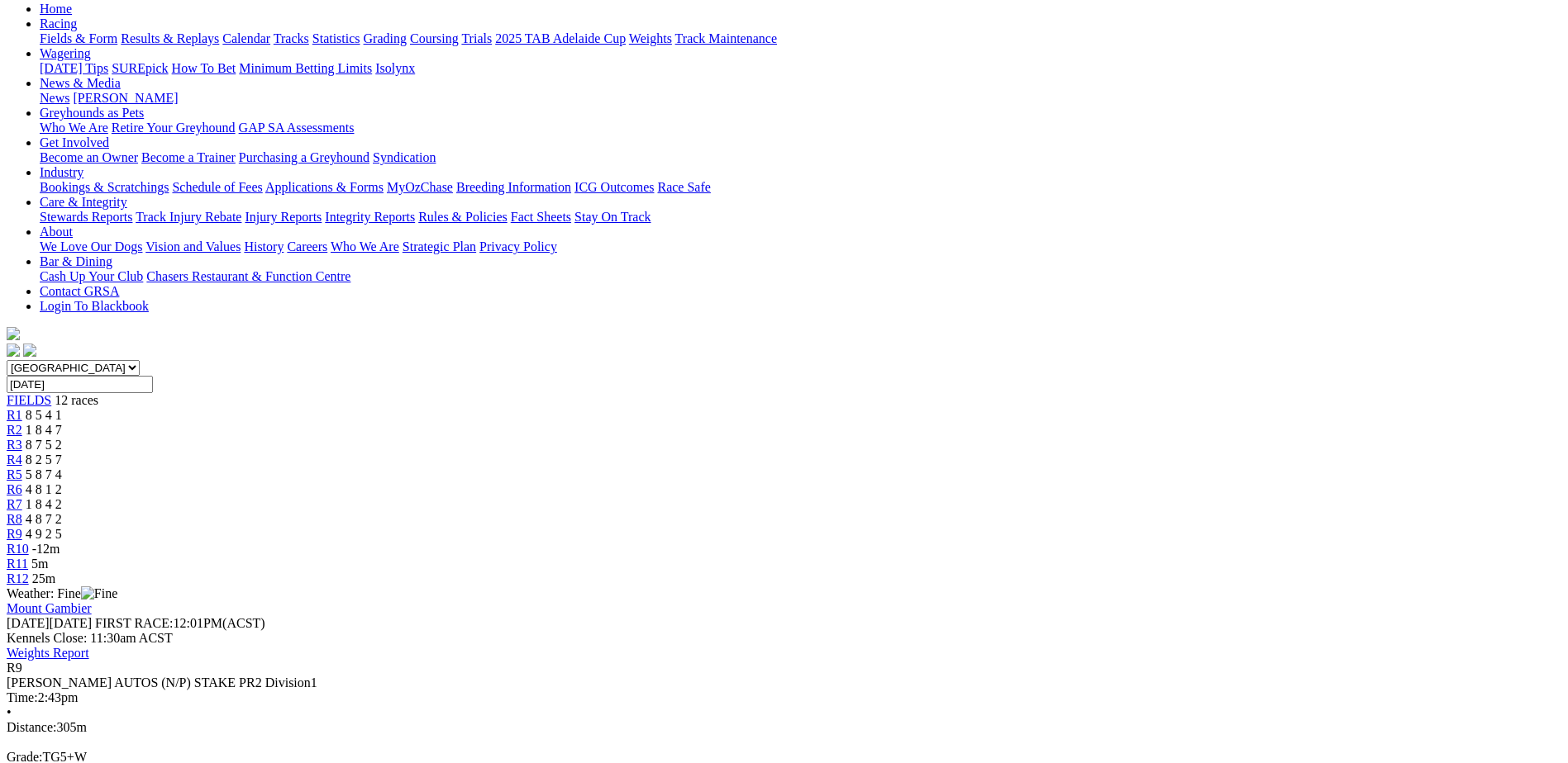
scroll to position [185, 0]
